Goal: Task Accomplishment & Management: Manage account settings

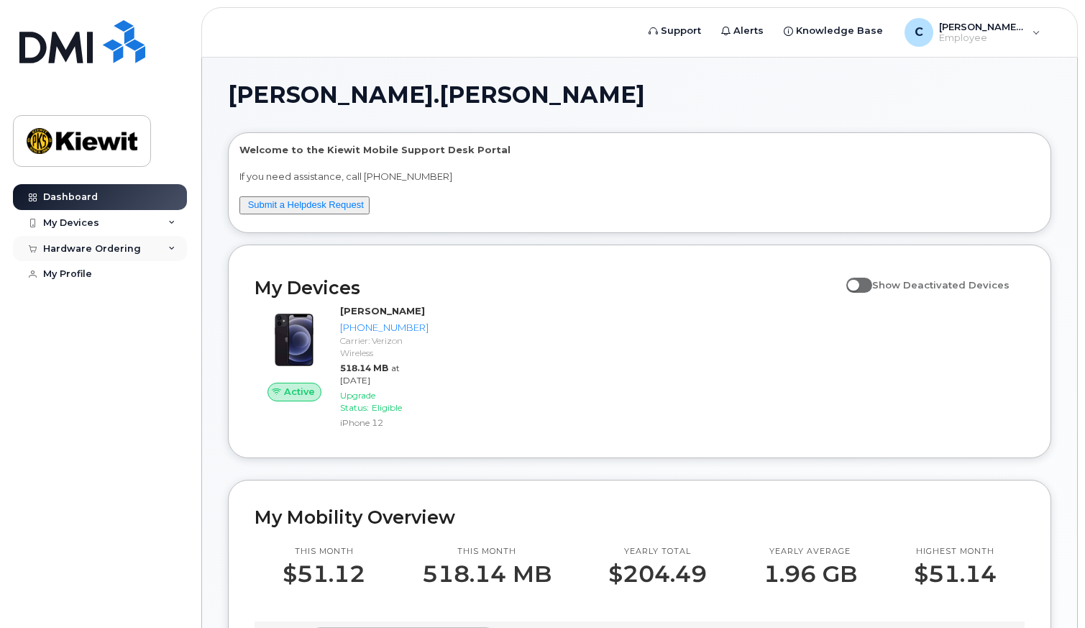
click at [173, 247] on icon at bounding box center [171, 248] width 7 height 7
click at [176, 223] on div "My Devices" at bounding box center [100, 223] width 174 height 26
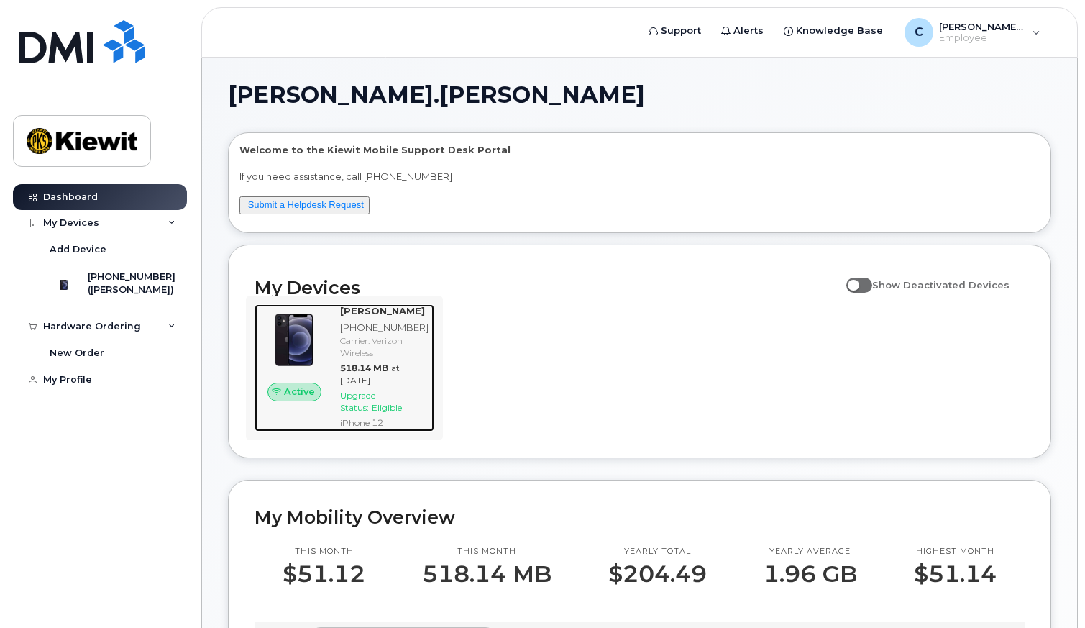
click at [360, 413] on span "Upgrade Status:" at bounding box center [357, 401] width 35 height 23
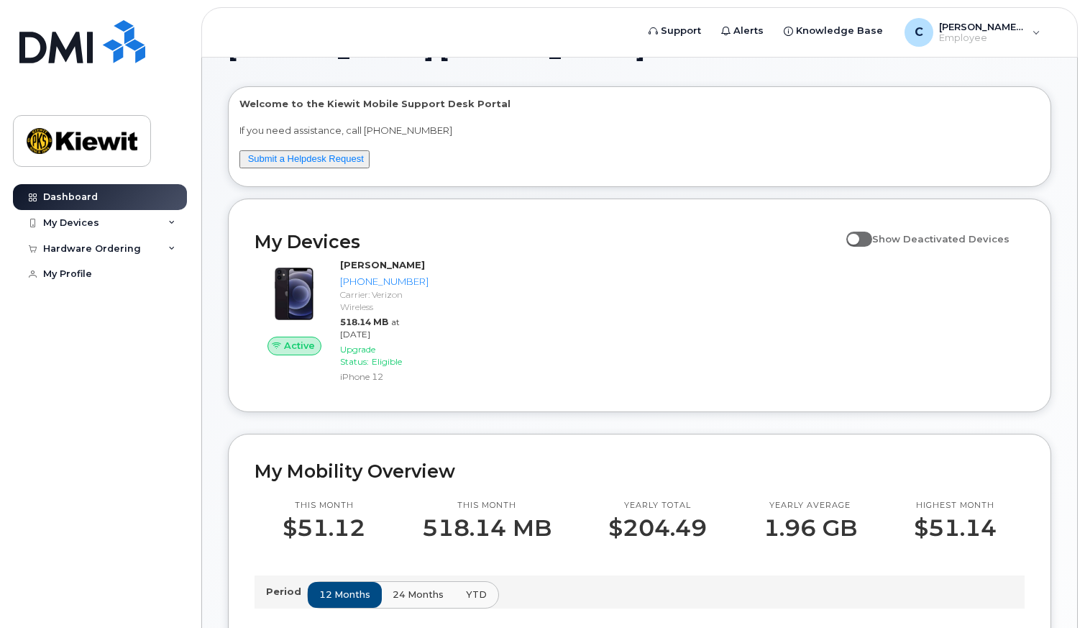
scroll to position [72, 0]
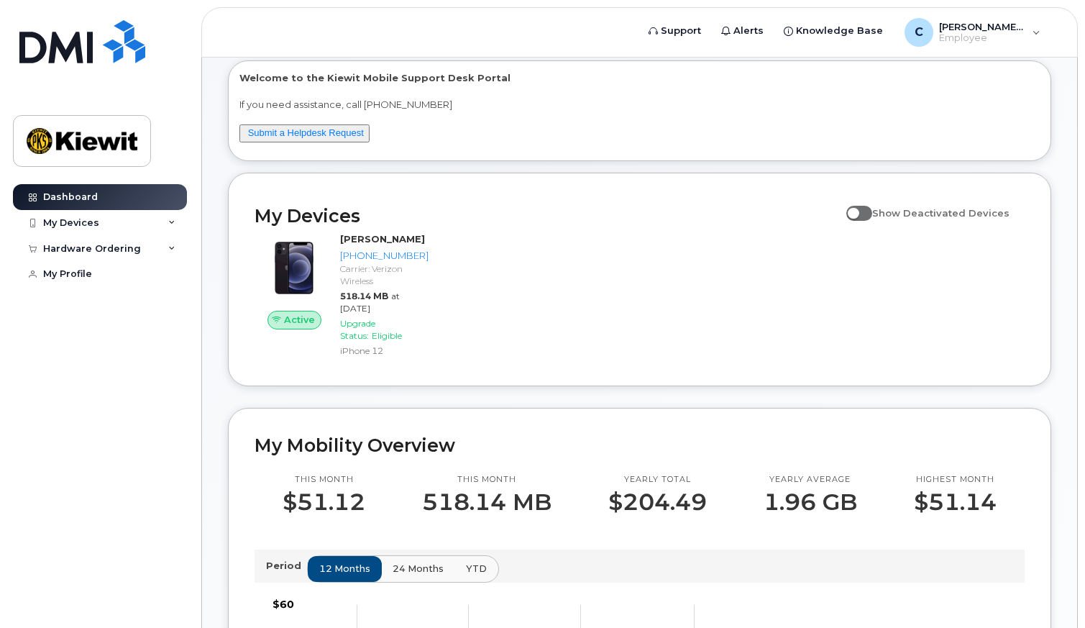
click at [872, 216] on span at bounding box center [859, 213] width 26 height 14
click at [858, 211] on input "Show Deactivated Devices" at bounding box center [852, 205] width 12 height 12
click at [860, 212] on span at bounding box center [859, 213] width 26 height 14
click at [858, 211] on input "Show Deactivated Devices" at bounding box center [852, 205] width 12 height 12
checkbox input "false"
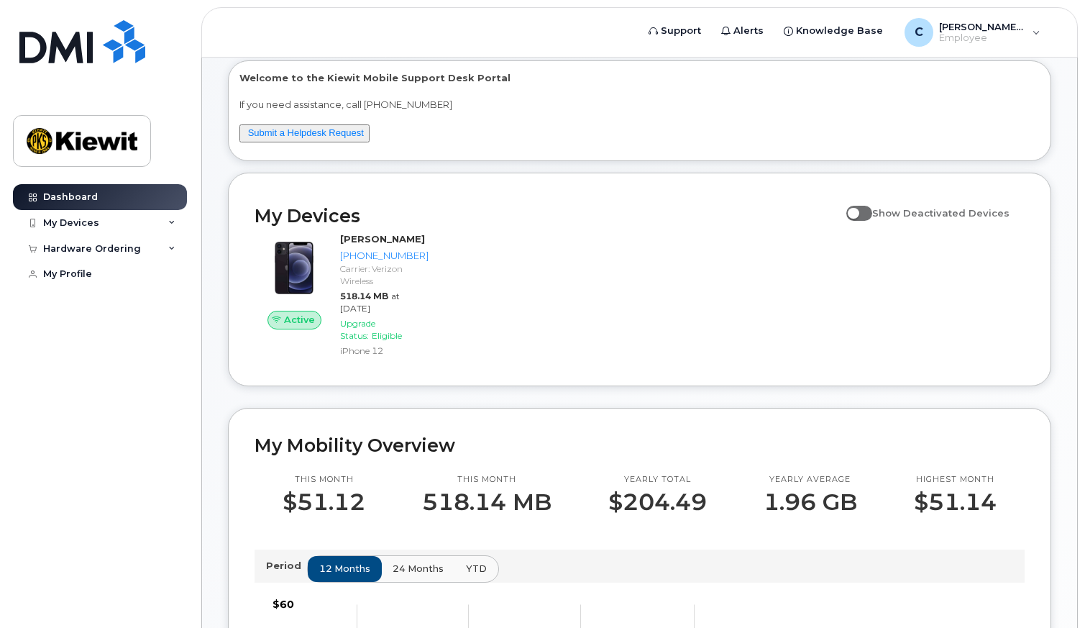
scroll to position [0, 0]
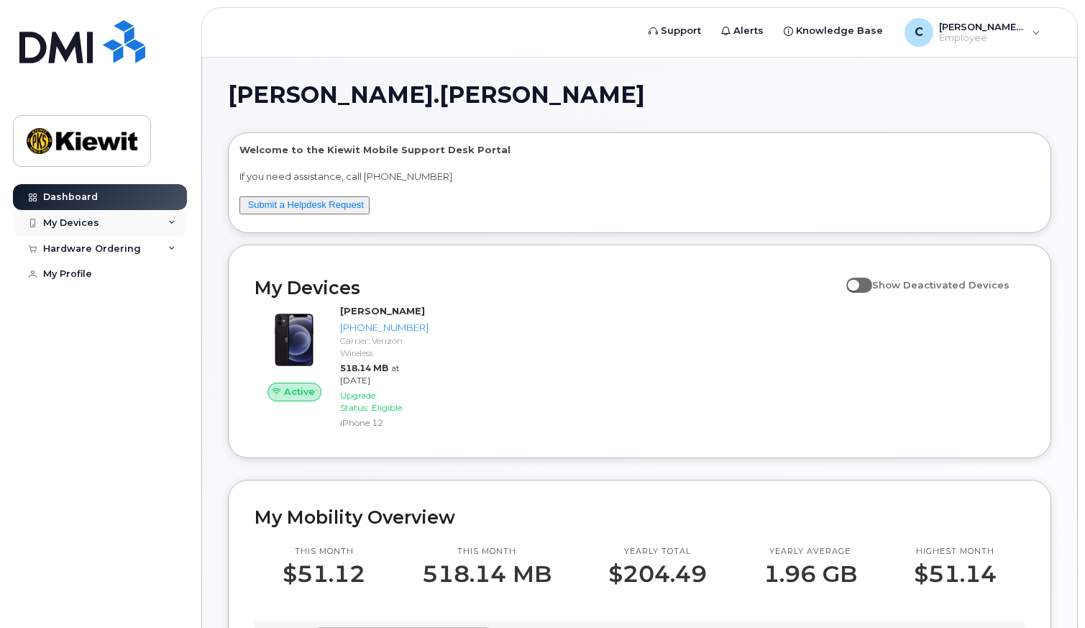
click at [170, 217] on div "My Devices" at bounding box center [100, 223] width 174 height 26
click at [175, 329] on icon at bounding box center [171, 326] width 7 height 7
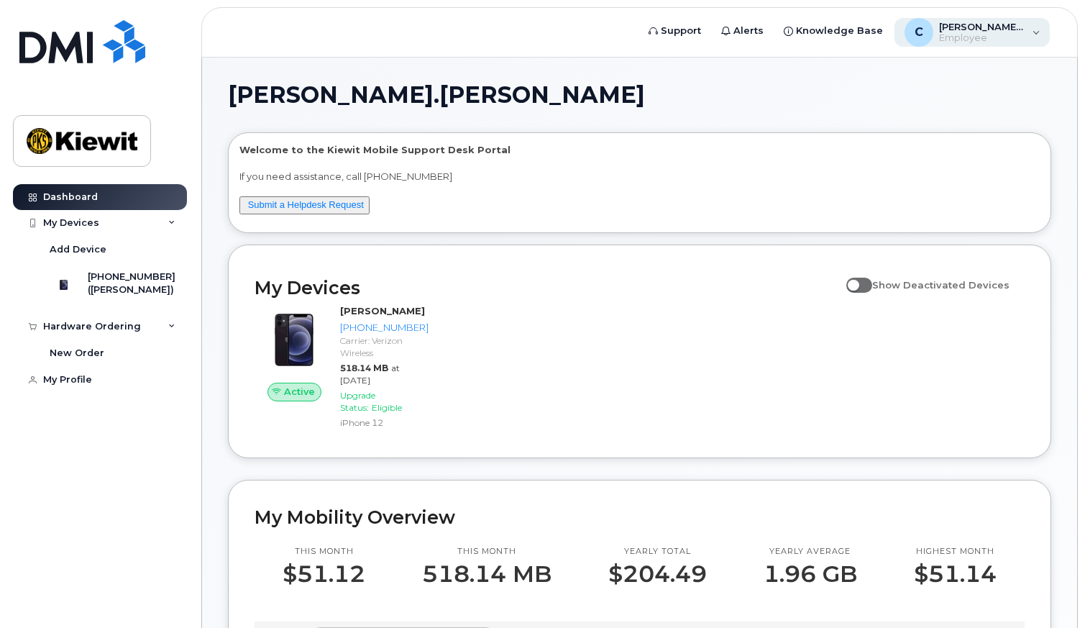
click at [1039, 33] on div "C Carmela.Cortezano Employee" at bounding box center [972, 32] width 156 height 29
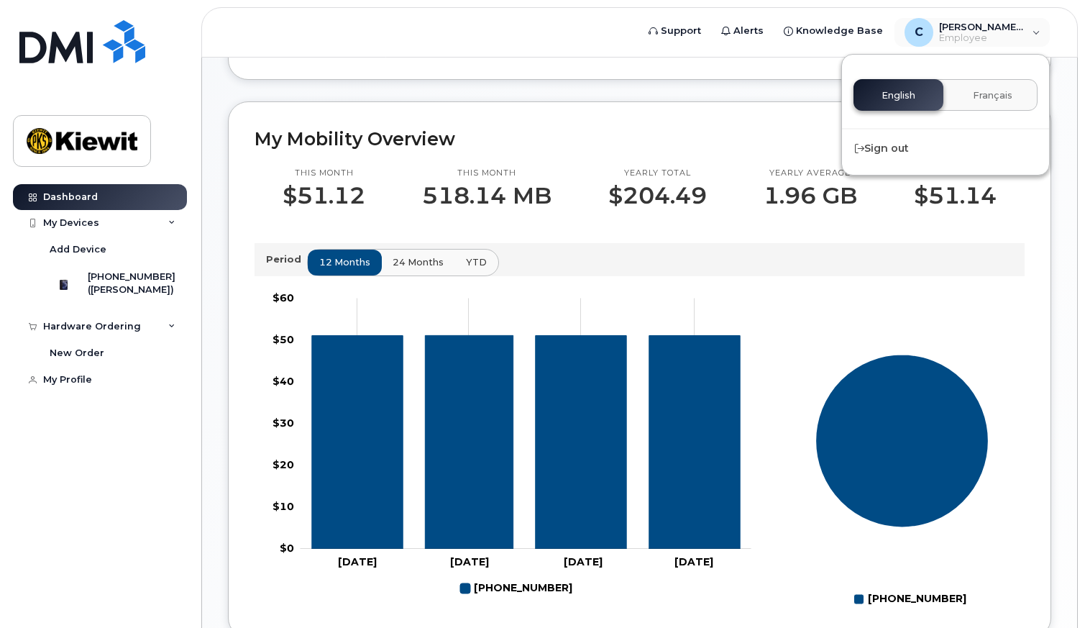
scroll to position [214, 0]
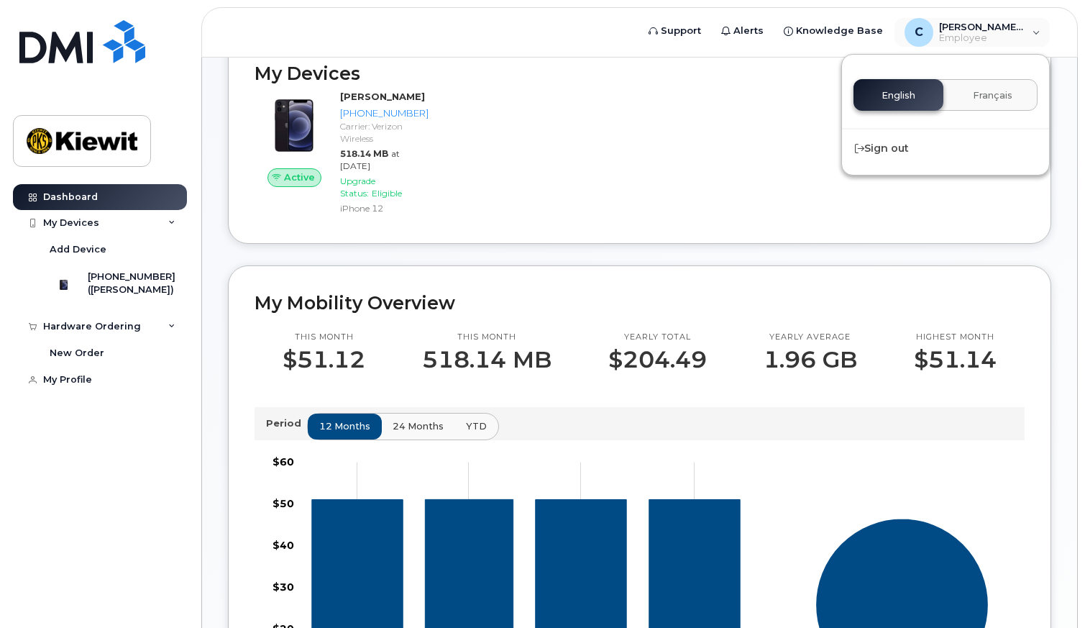
click at [759, 119] on div "Active [PERSON_NAME] [PHONE_NUMBER] Carrier: Verizon Wireless 518.14 MB at [DAT…" at bounding box center [639, 153] width 787 height 145
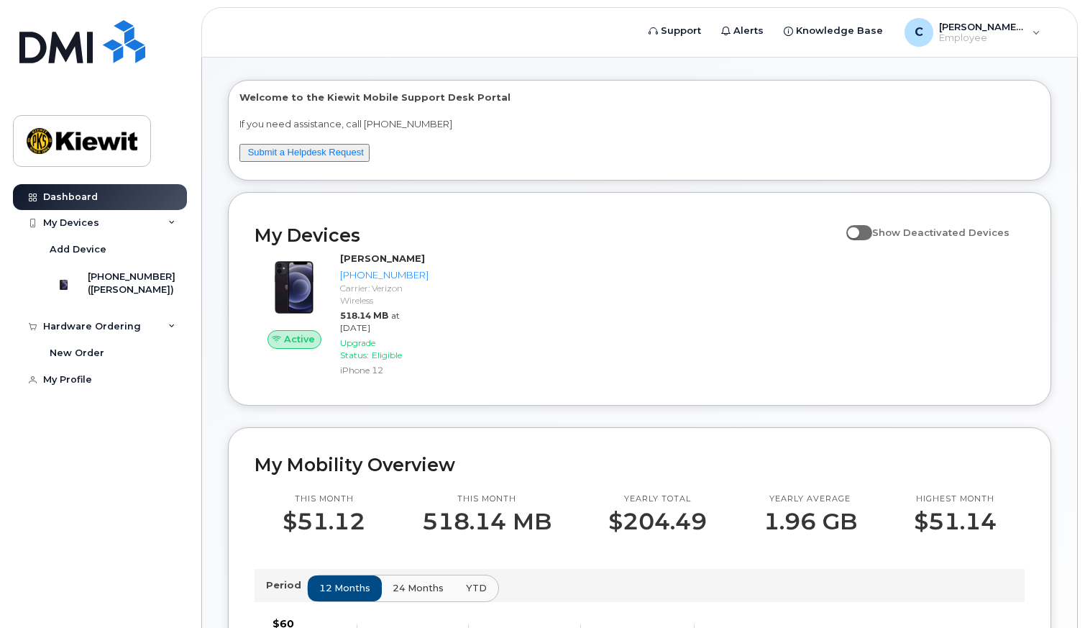
scroll to position [0, 0]
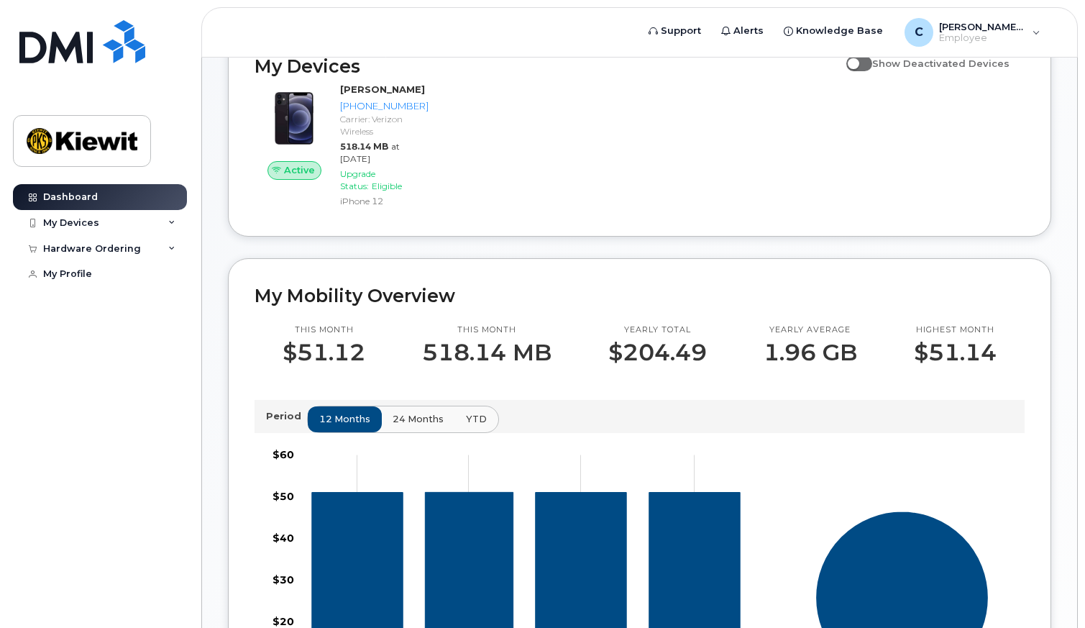
scroll to position [216, 0]
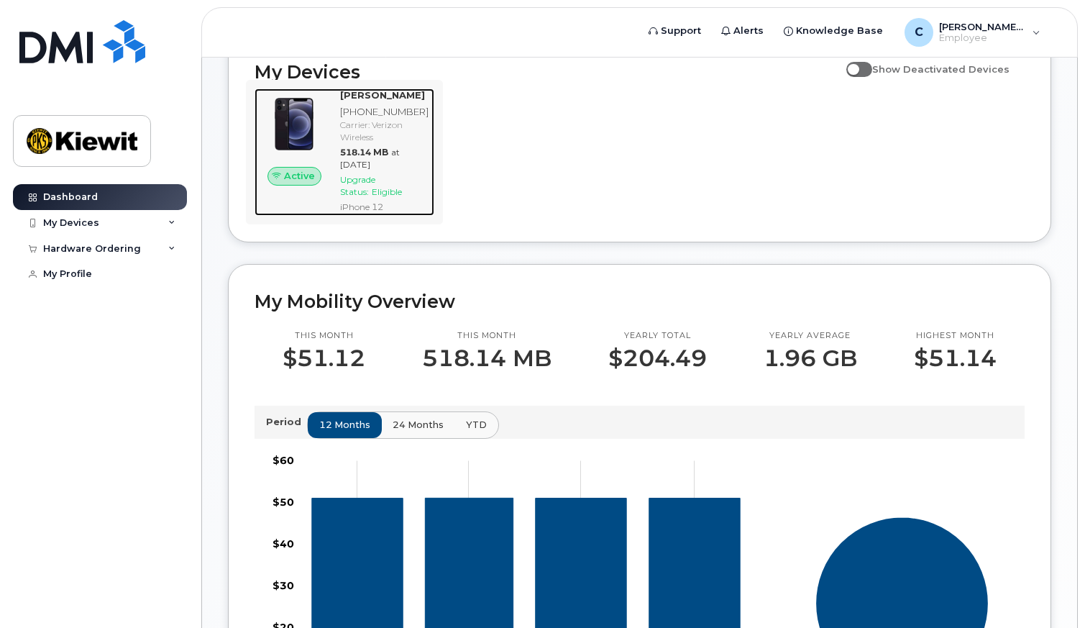
click at [375, 196] on span "Upgrade Status:" at bounding box center [357, 185] width 35 height 23
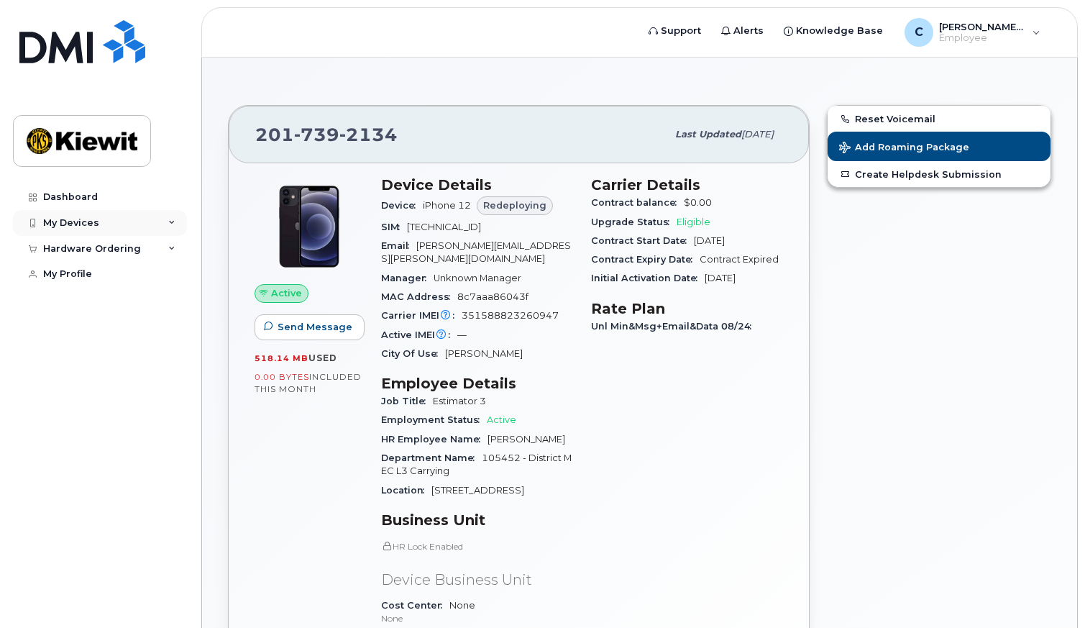
click at [55, 219] on div "My Devices" at bounding box center [71, 223] width 56 height 12
click at [175, 329] on div "Hardware Ordering" at bounding box center [100, 326] width 174 height 26
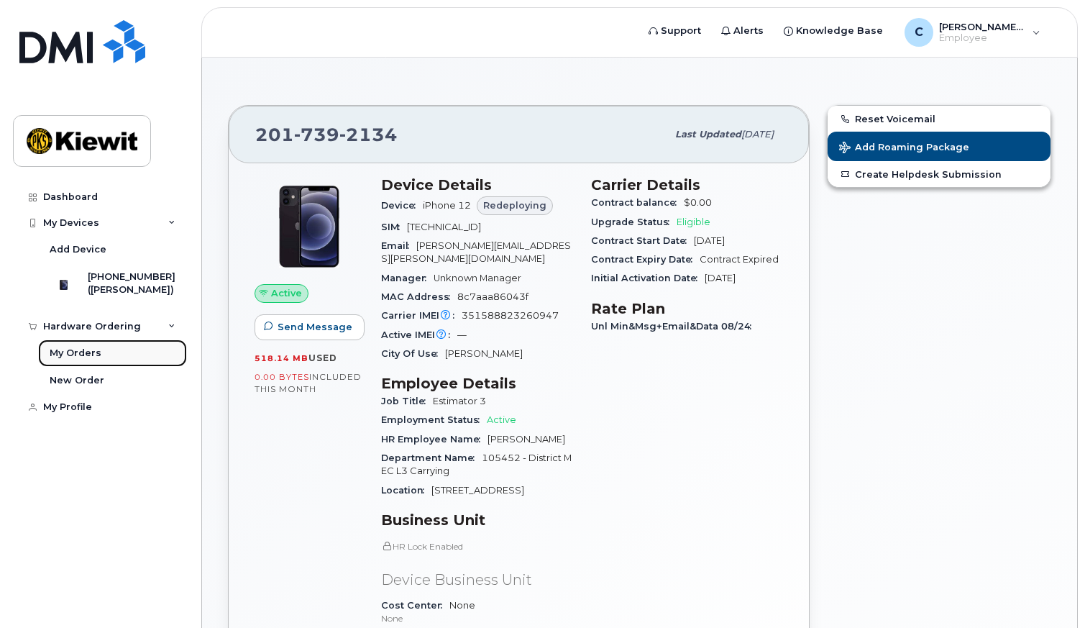
click at [76, 359] on div "My Orders" at bounding box center [76, 353] width 52 height 13
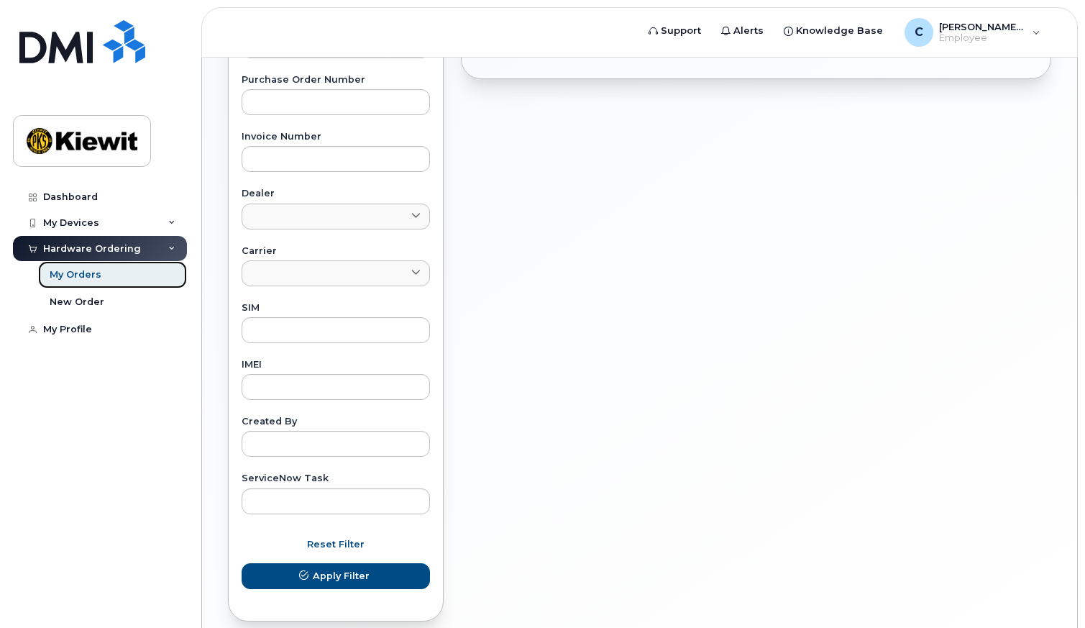
scroll to position [599, 0]
